Goal: Navigation & Orientation: Find specific page/section

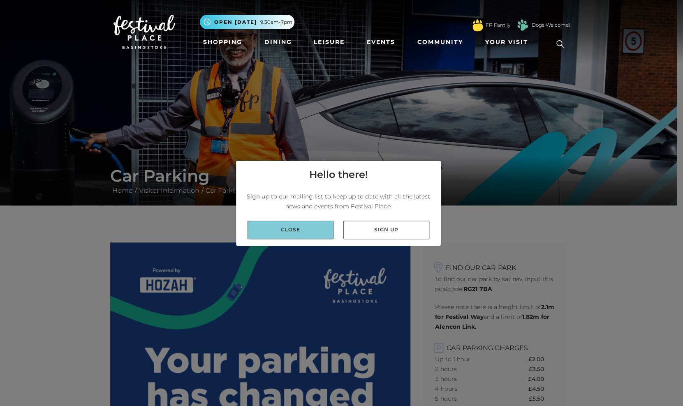
click at [310, 233] on link "Close" at bounding box center [290, 230] width 86 height 18
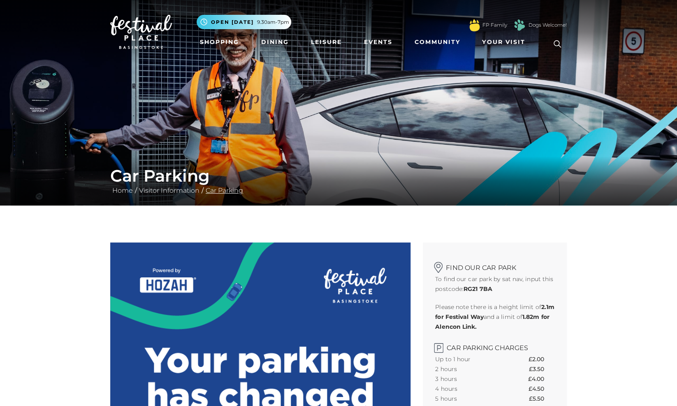
click at [227, 192] on link "Car Parking" at bounding box center [224, 191] width 42 height 8
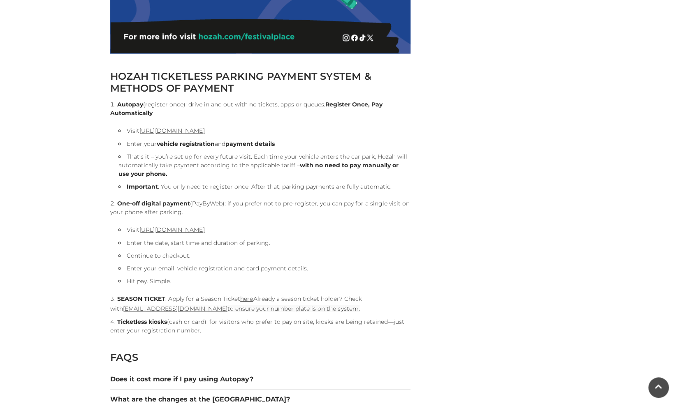
scroll to position [805, 0]
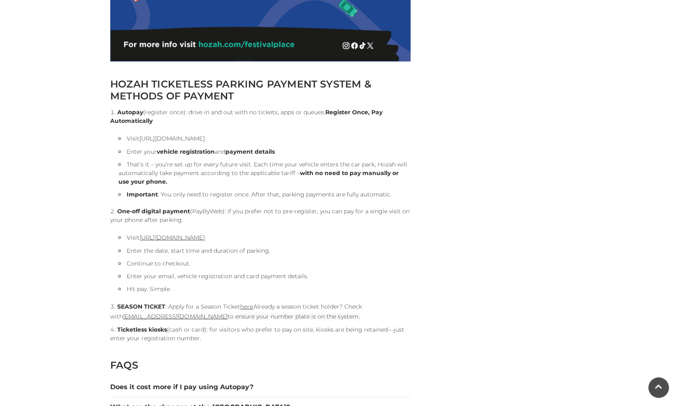
click at [197, 140] on link "[URL][DOMAIN_NAME]" at bounding box center [171, 138] width 65 height 7
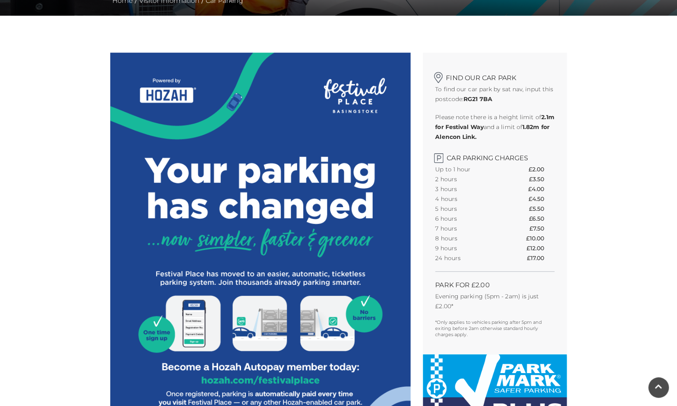
scroll to position [0, 0]
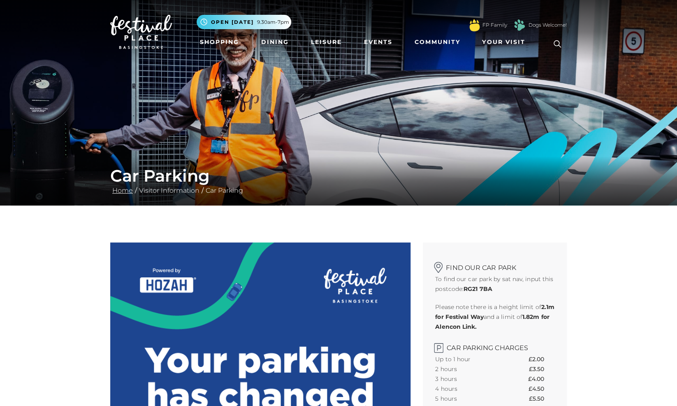
click at [125, 192] on link "Home" at bounding box center [122, 191] width 25 height 8
